Goal: Book appointment/travel/reservation

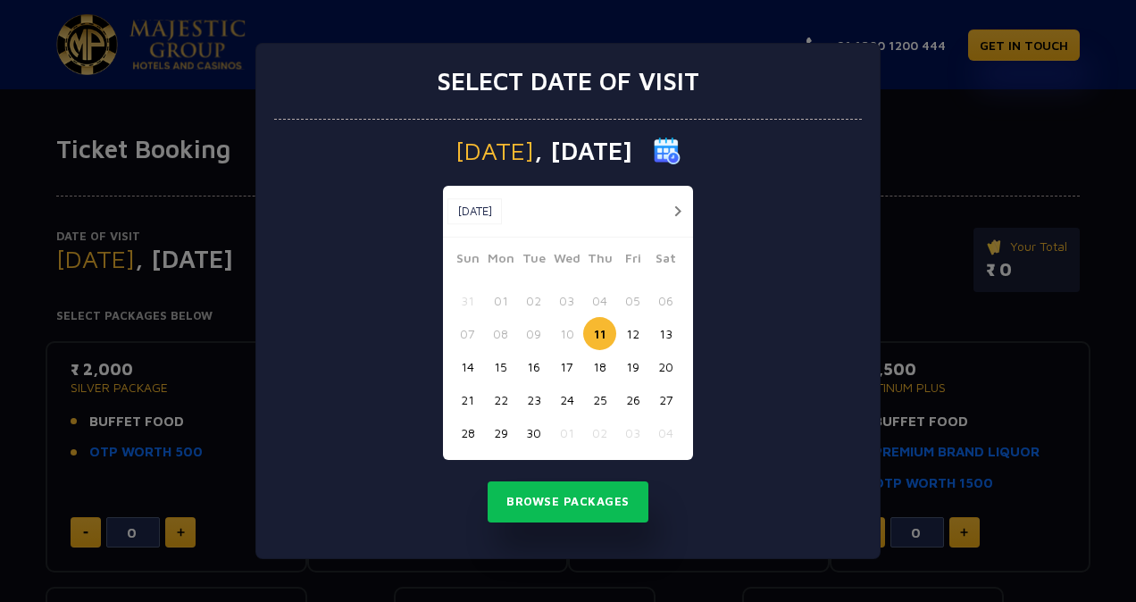
click at [496, 364] on button "15" at bounding box center [500, 366] width 33 height 33
click at [527, 513] on button "Browse Packages" at bounding box center [568, 501] width 161 height 41
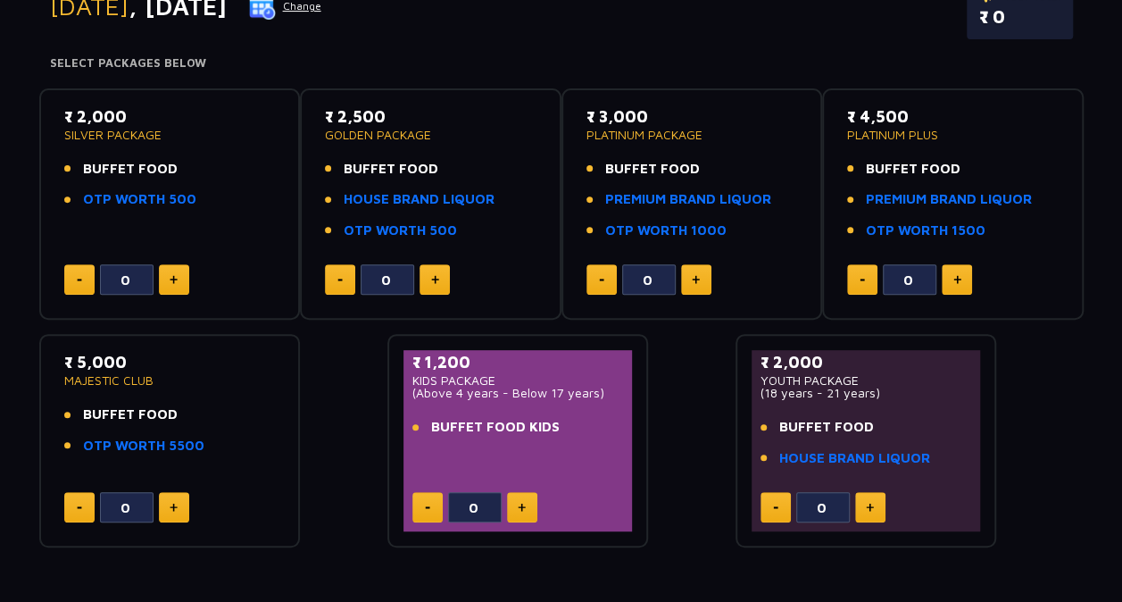
scroll to position [251, 0]
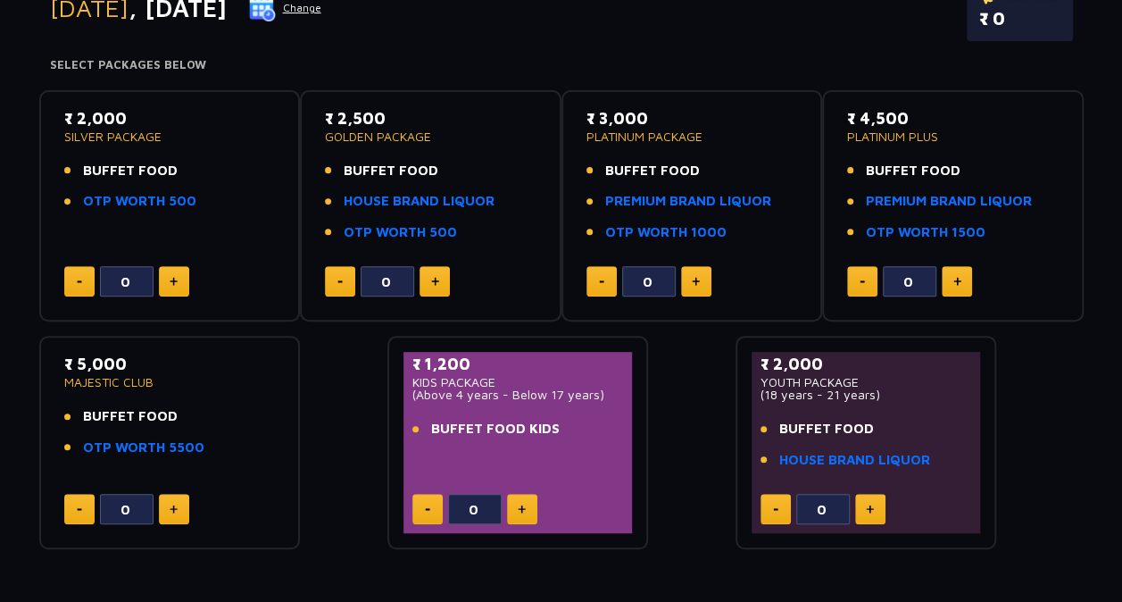
click at [650, 132] on p "PLATINUM PACKAGE" at bounding box center [693, 136] width 212 height 13
click at [639, 201] on link "PREMIUM BRAND LIQUOR" at bounding box center [688, 201] width 166 height 21
click at [690, 232] on link "OTP WORTH 1000" at bounding box center [665, 232] width 121 height 21
click at [424, 196] on link "HOUSE BRAND LIQUOR" at bounding box center [419, 201] width 151 height 21
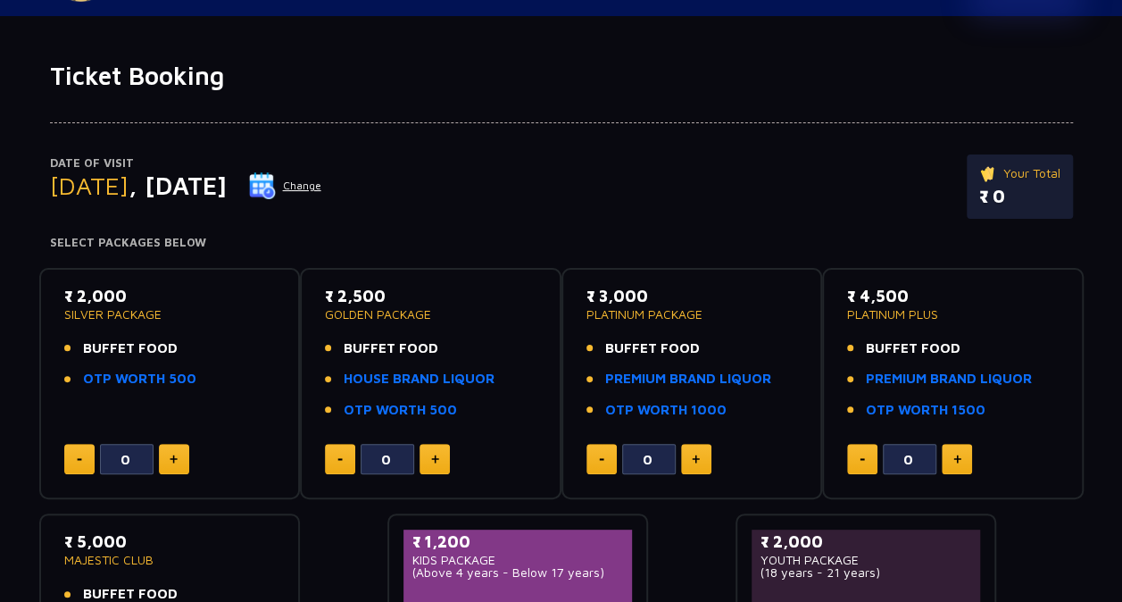
scroll to position [71, 0]
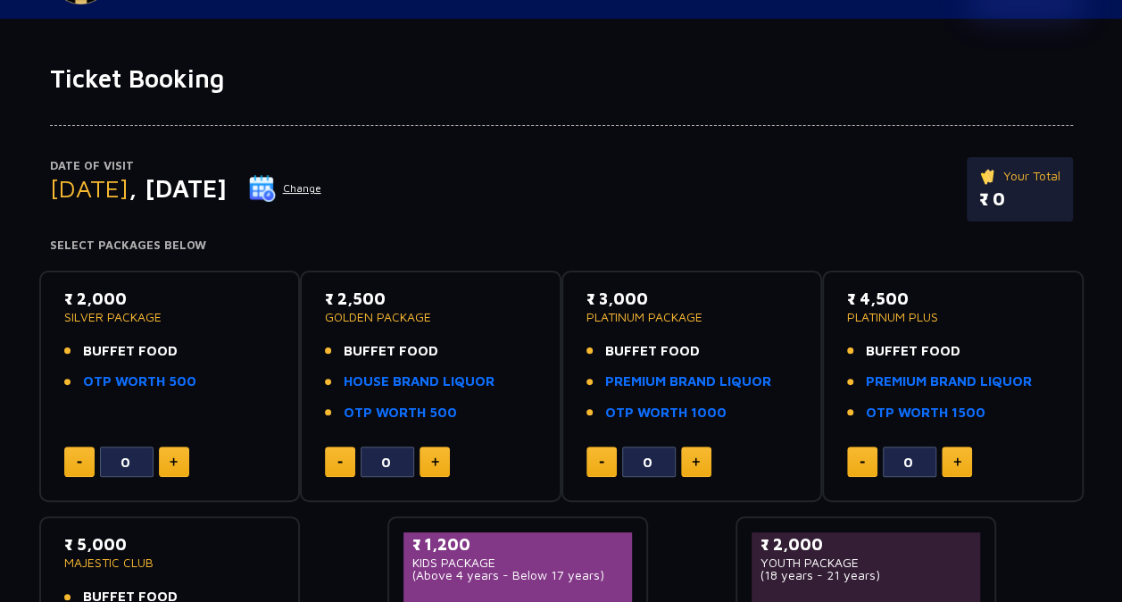
click at [689, 452] on button at bounding box center [696, 461] width 30 height 30
click at [602, 461] on img at bounding box center [601, 462] width 5 height 3
type input "0"
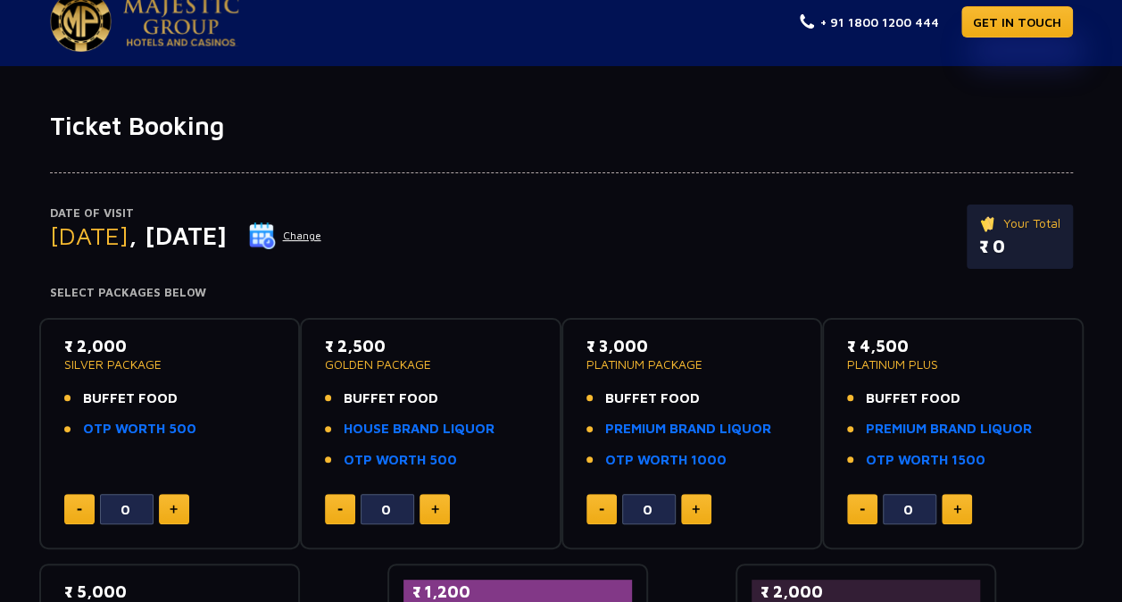
scroll to position [0, 0]
